Goal: Task Accomplishment & Management: Use online tool/utility

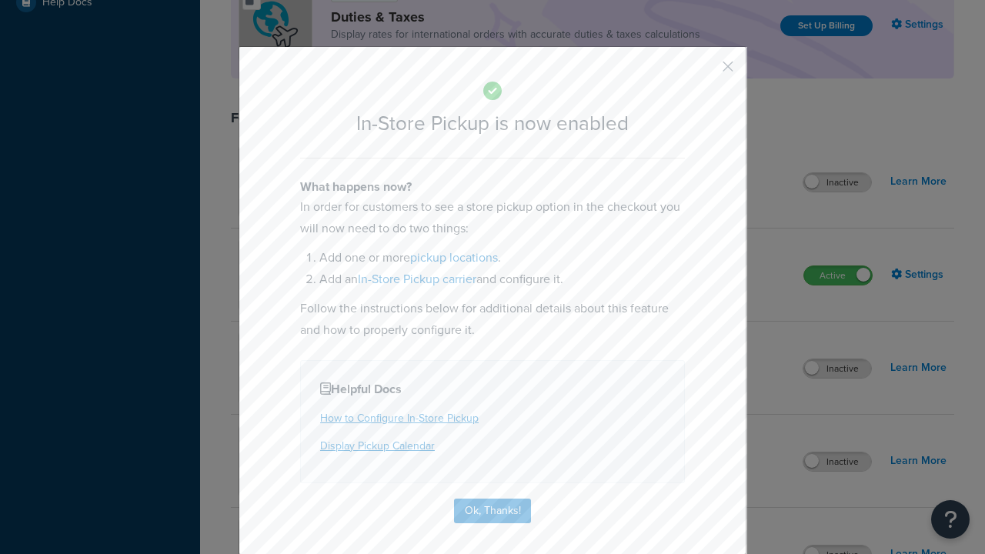
click at [705, 72] on button "button" at bounding box center [705, 72] width 4 height 4
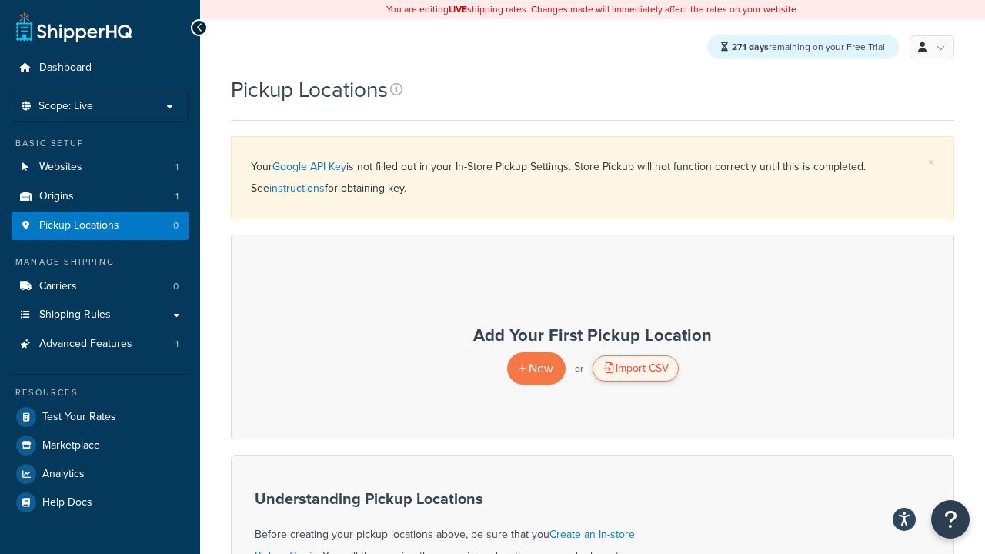
click at [635, 369] on div "Import CSV" at bounding box center [635, 368] width 86 height 26
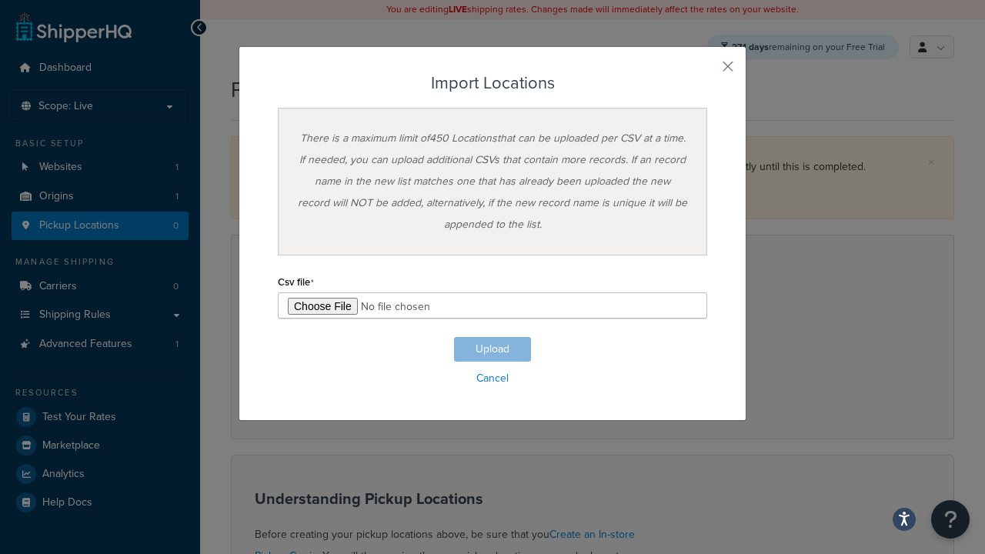
type input "C:\fakepath\importLocationsSuccess.csv"
click at [492, 349] on button "Upload" at bounding box center [492, 349] width 77 height 25
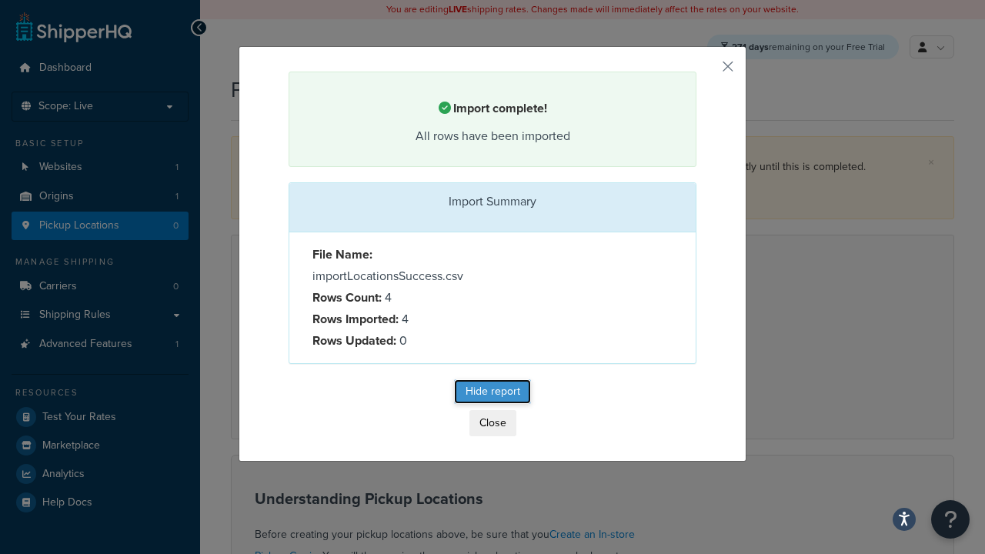
click at [492, 392] on button "Hide report" at bounding box center [492, 391] width 77 height 25
